Goal: Find specific page/section: Find specific page/section

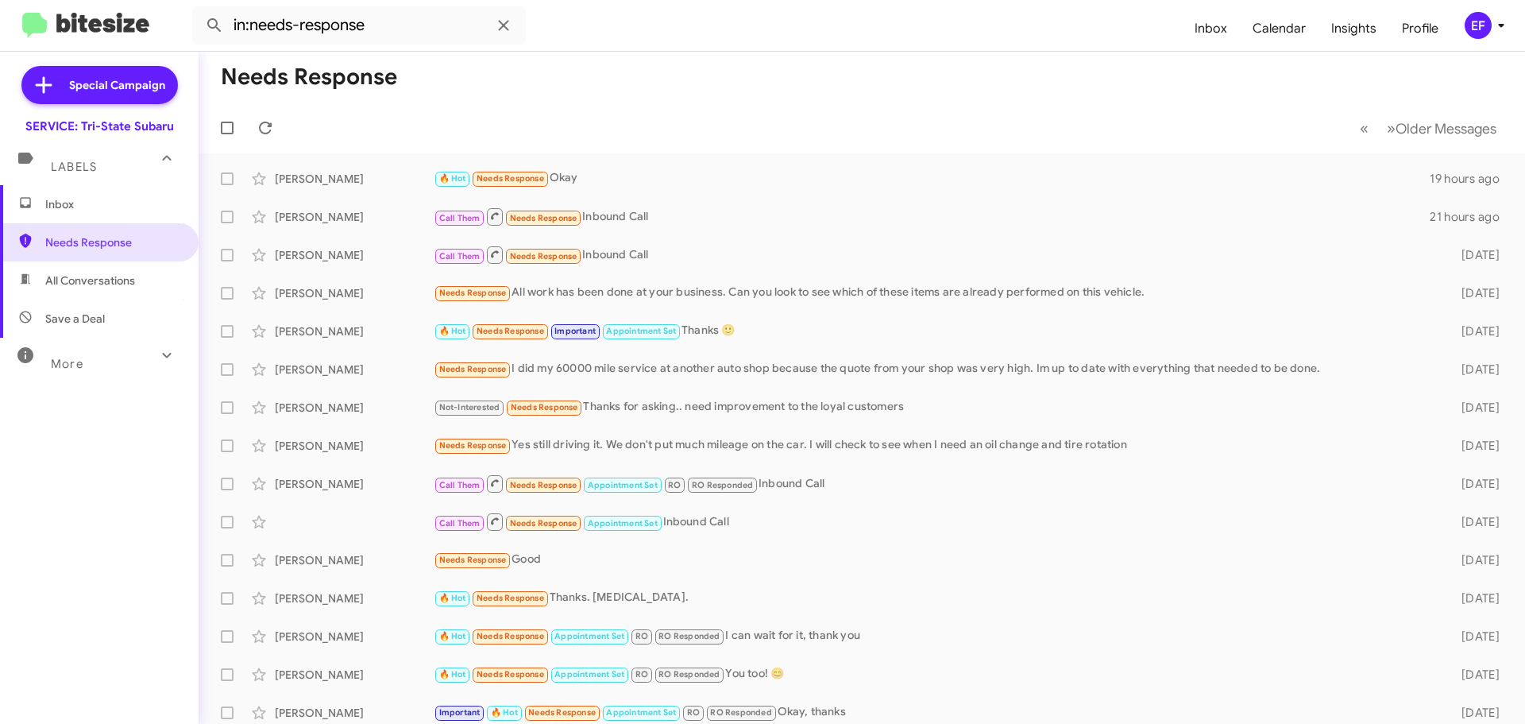
click at [71, 199] on span "Inbox" at bounding box center [112, 204] width 135 height 16
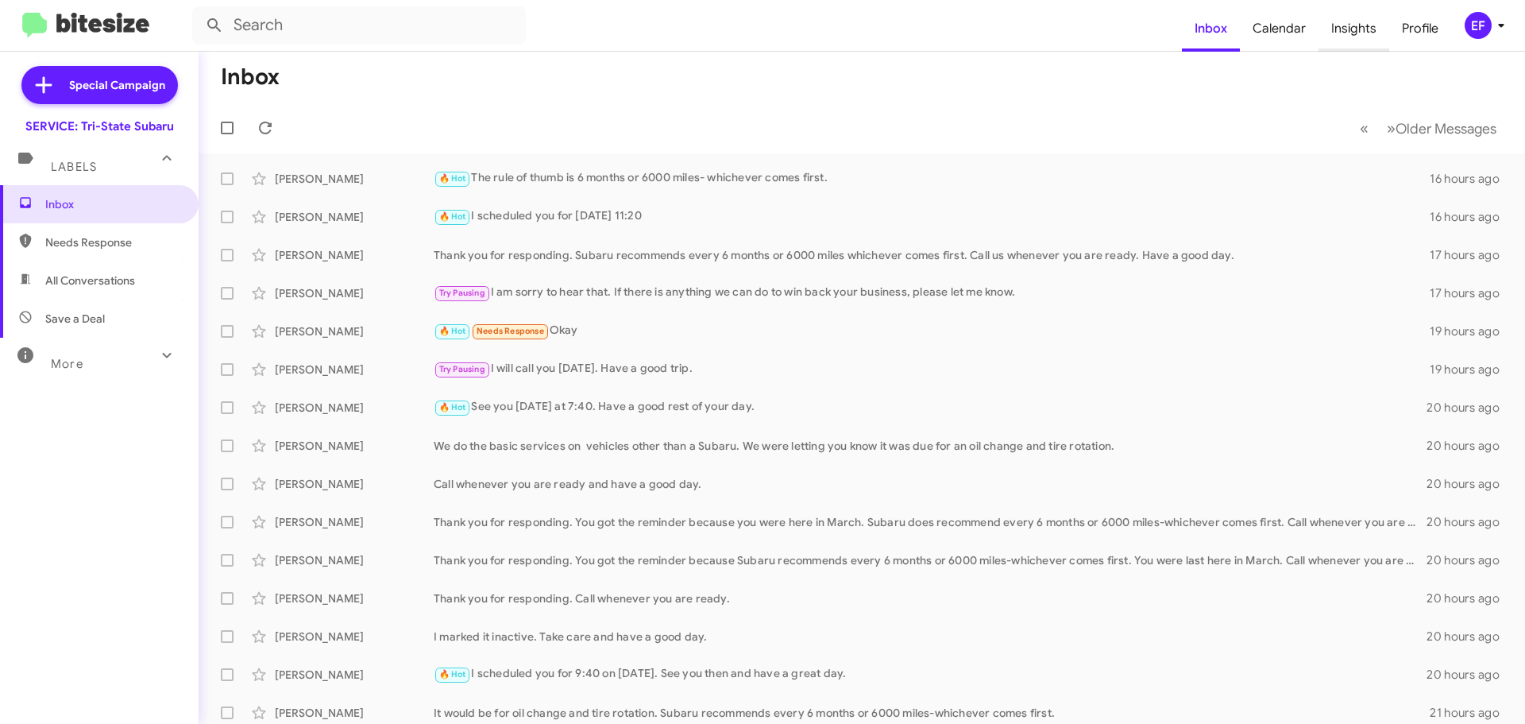
click at [1343, 26] on span "Insights" at bounding box center [1354, 29] width 71 height 46
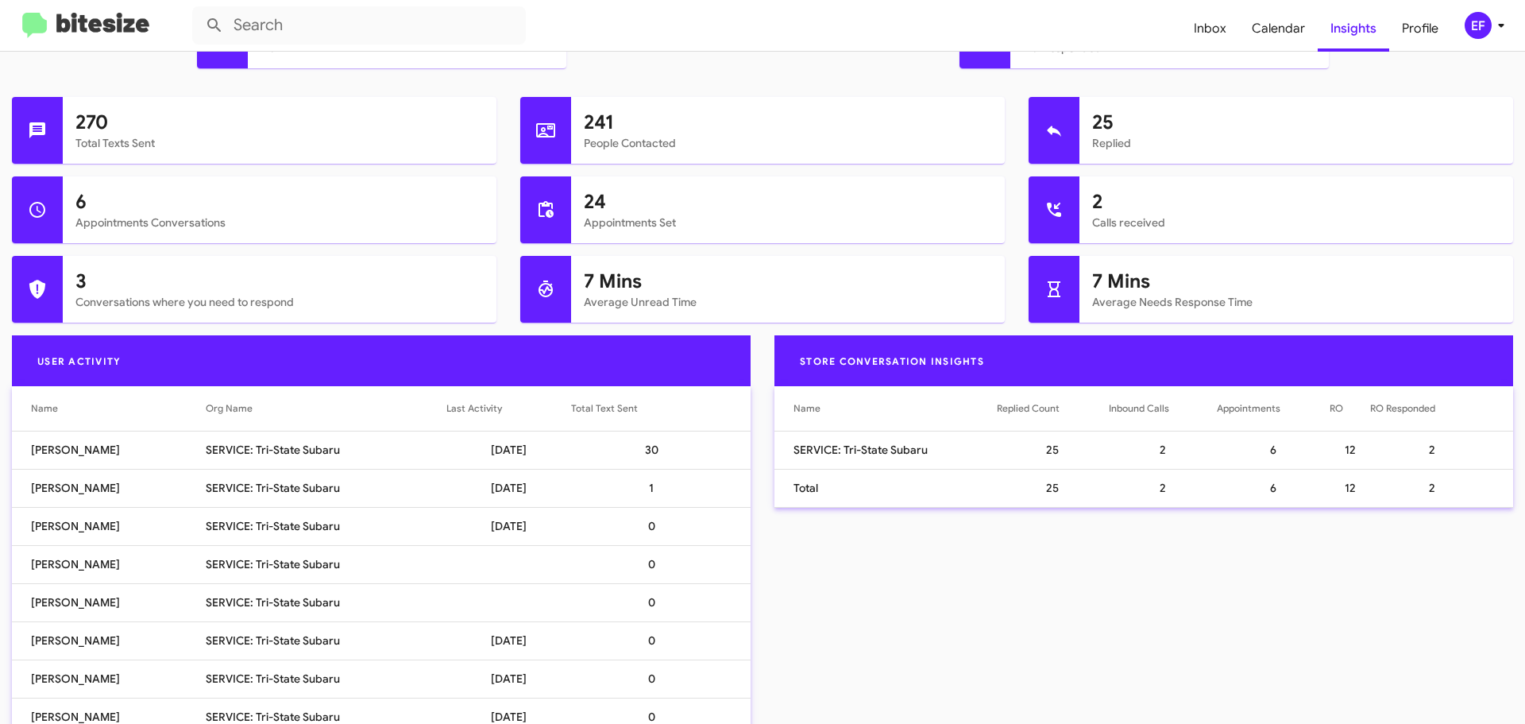
scroll to position [676, 0]
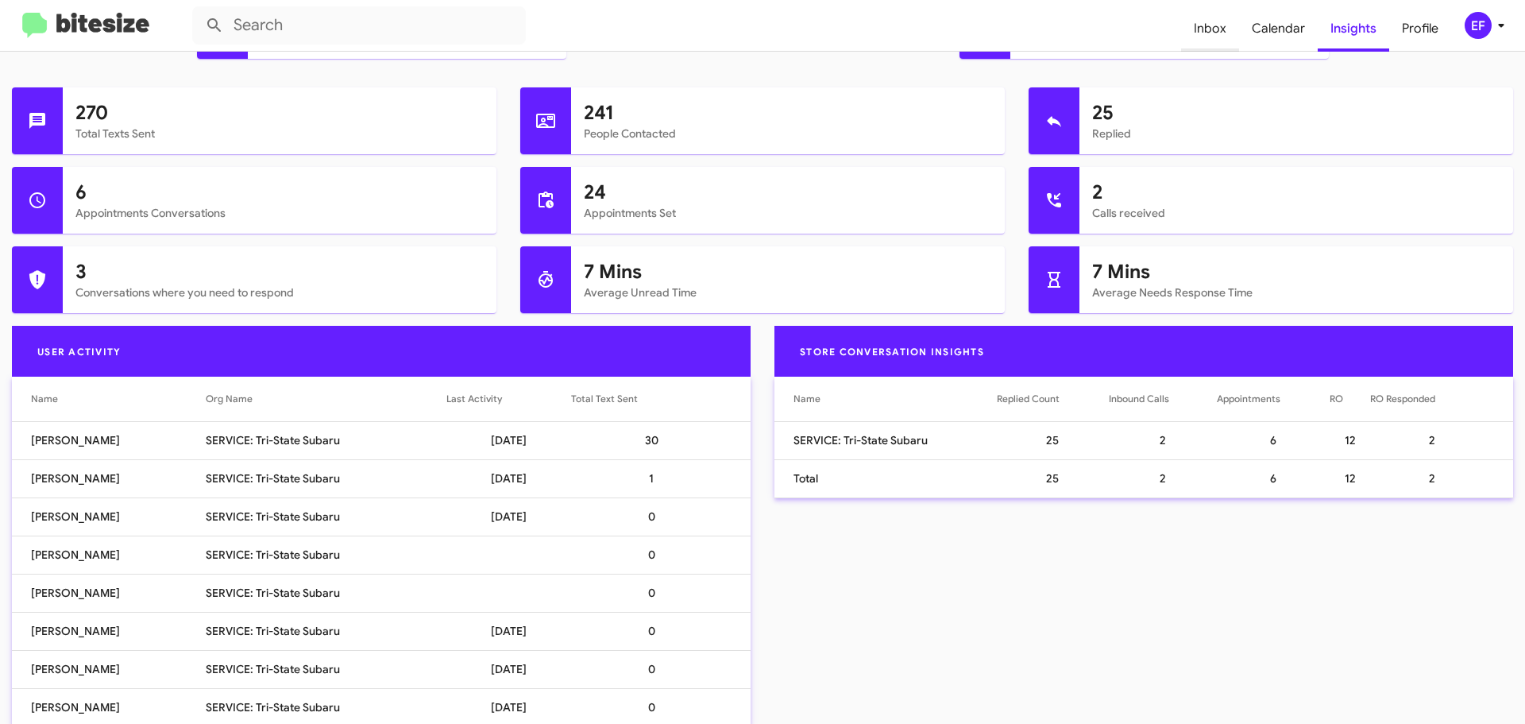
click at [1215, 25] on span "Inbox" at bounding box center [1210, 29] width 58 height 46
